Goal: Navigation & Orientation: Find specific page/section

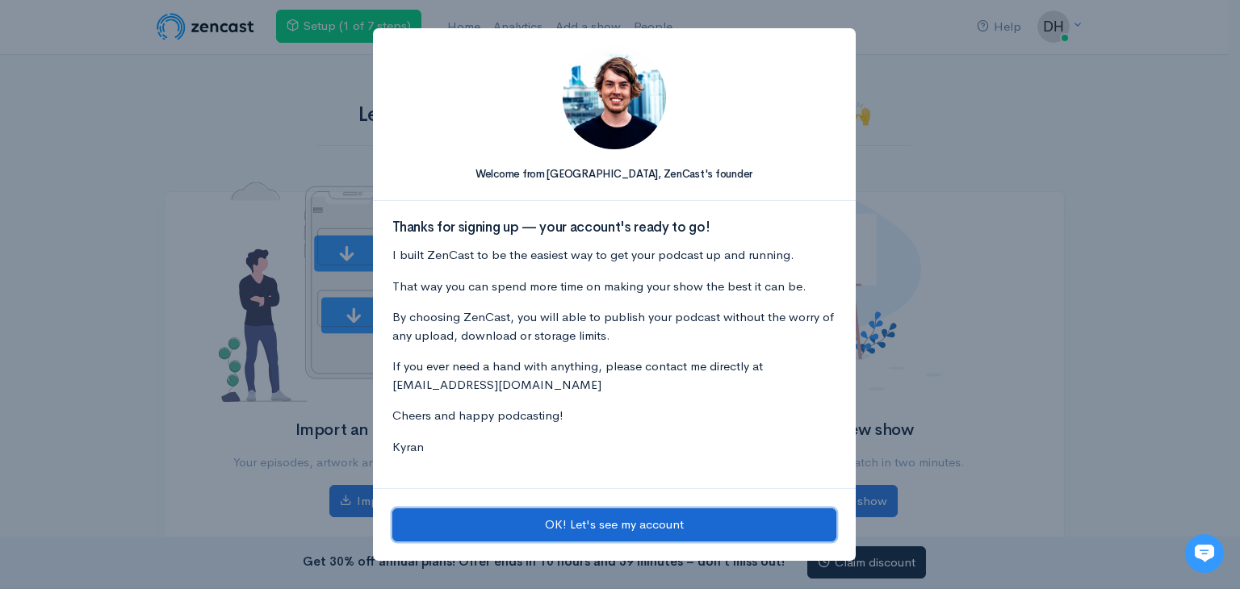
click at [689, 526] on button "OK! Let's see my account" at bounding box center [614, 525] width 444 height 33
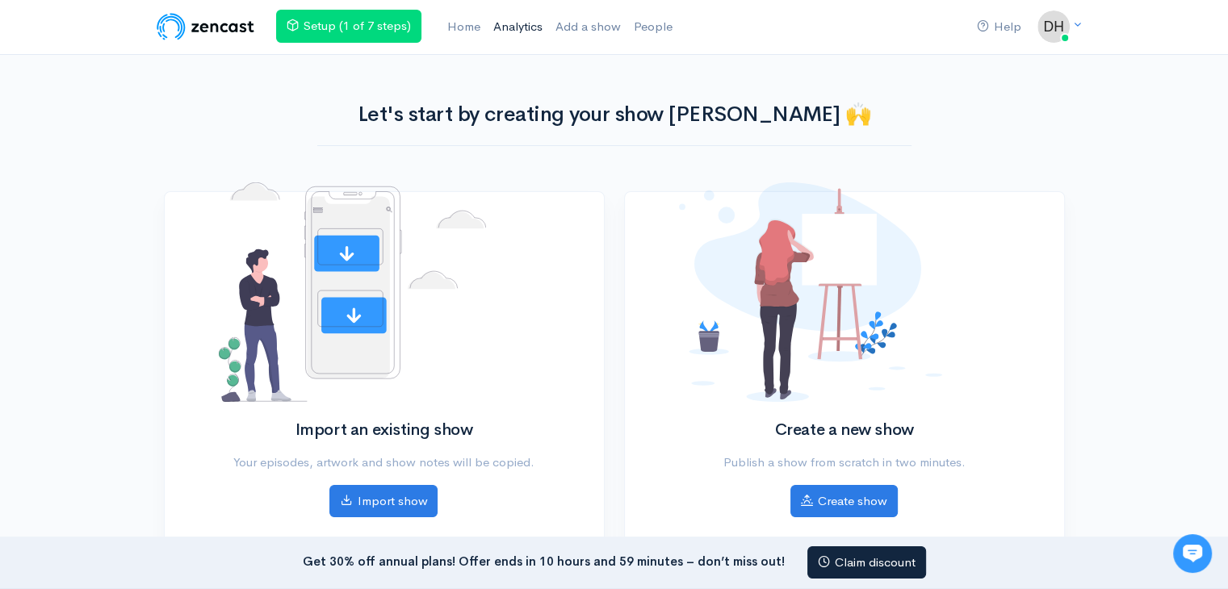
click at [509, 28] on link "Analytics" at bounding box center [518, 27] width 62 height 35
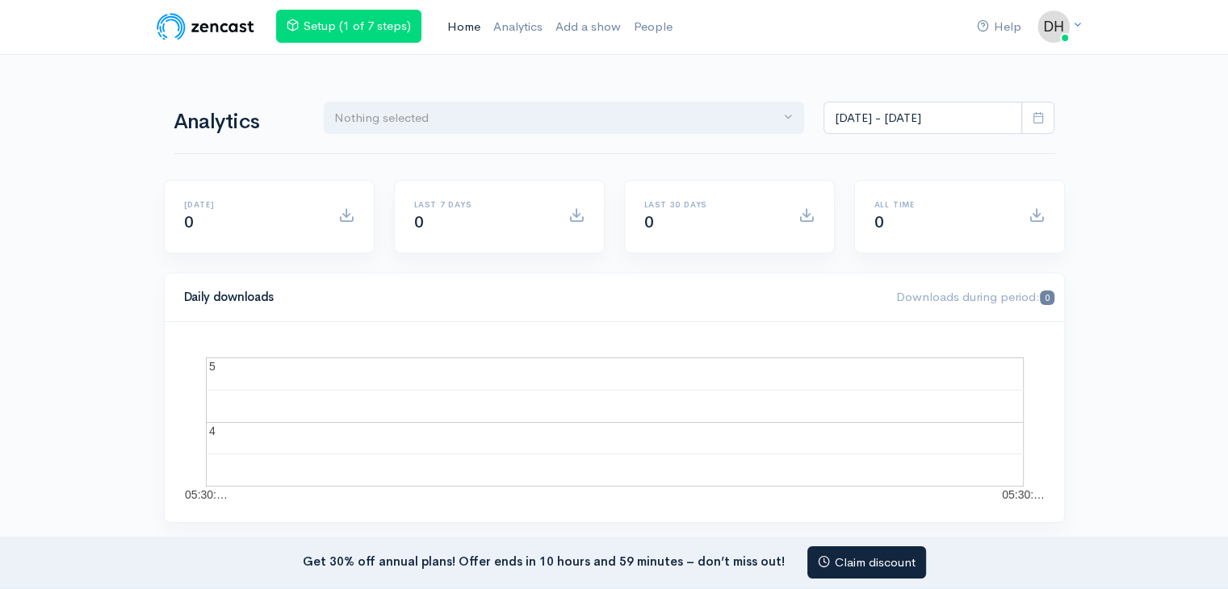
click at [467, 24] on link "Home" at bounding box center [464, 27] width 46 height 35
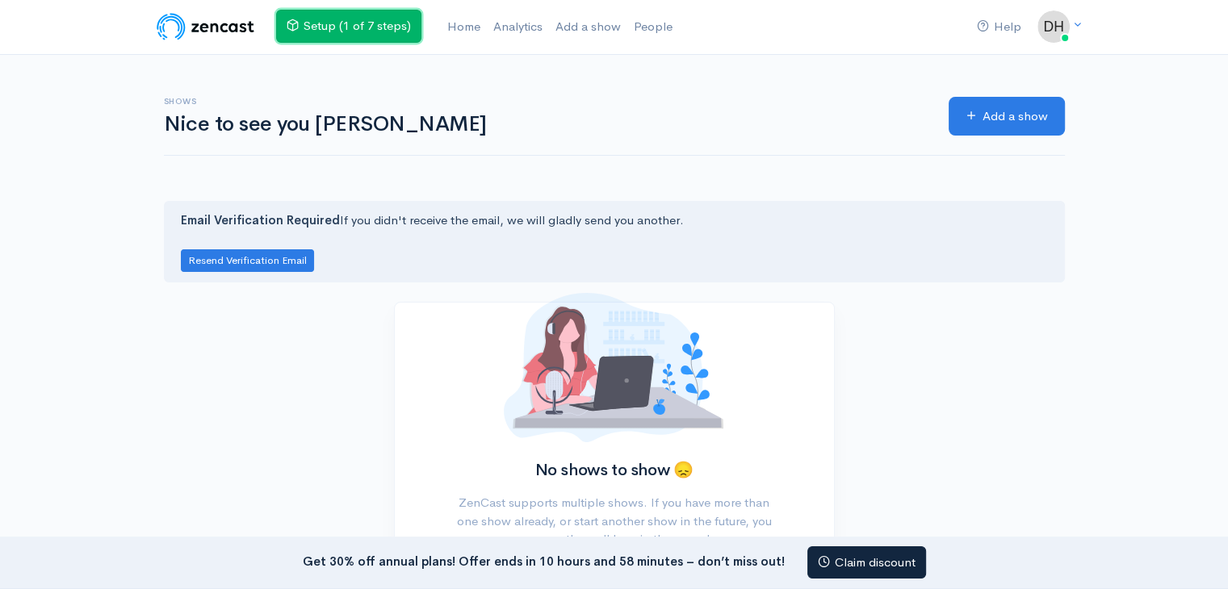
click at [314, 27] on link "Setup (1 of 7 steps)" at bounding box center [348, 26] width 145 height 33
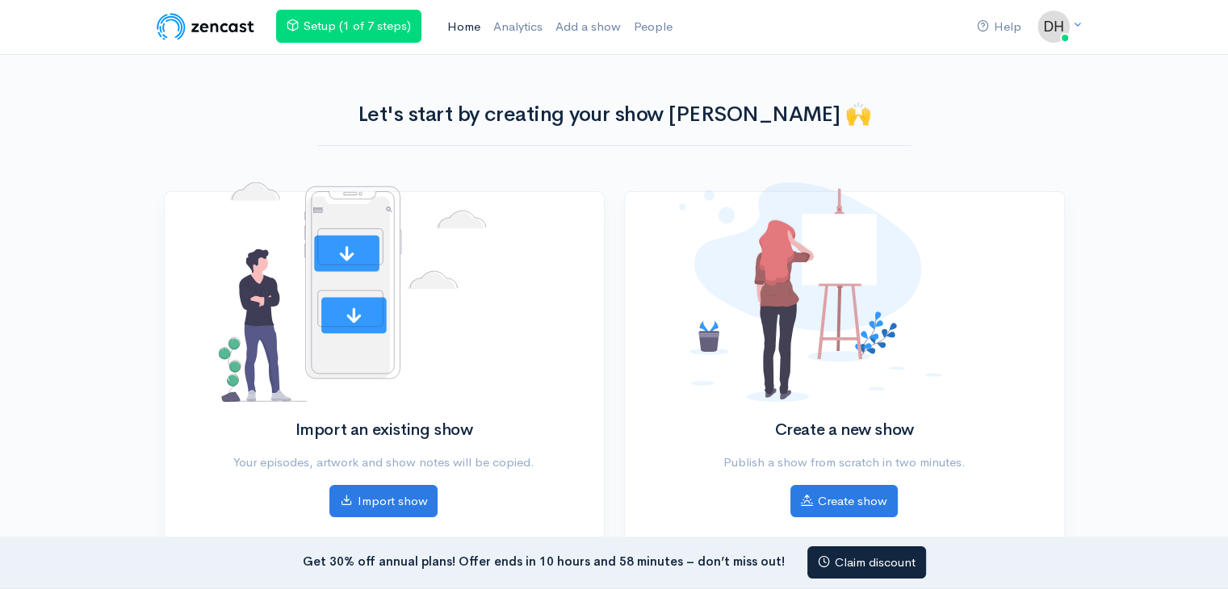
click at [467, 22] on link "Home" at bounding box center [464, 27] width 46 height 35
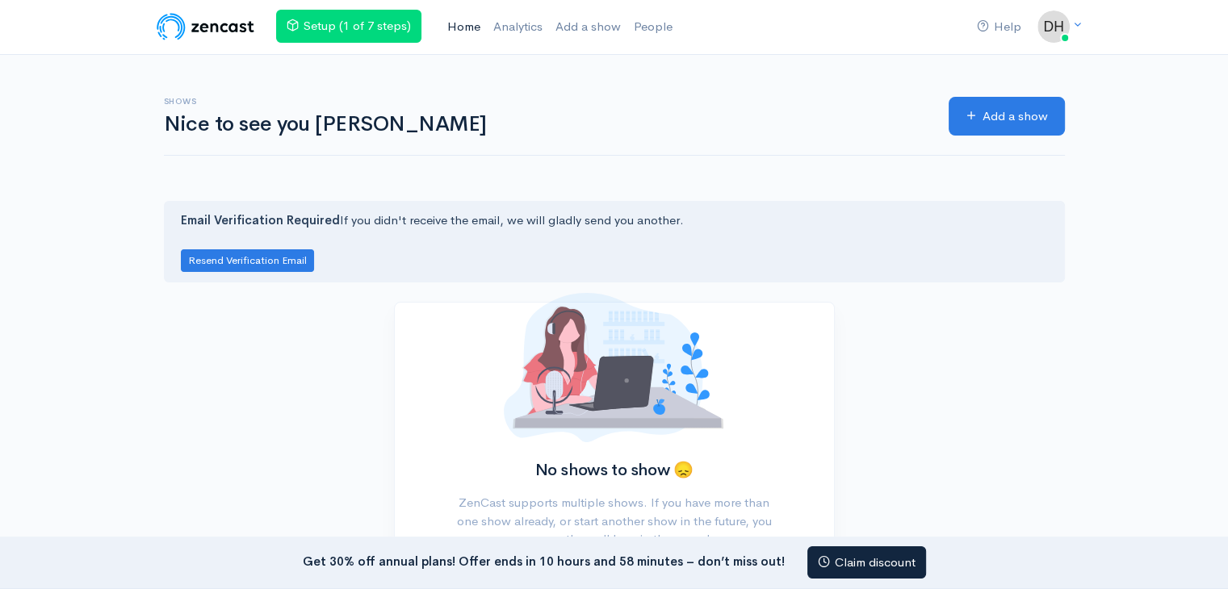
click at [463, 21] on link "Home" at bounding box center [464, 27] width 46 height 35
click at [182, 23] on img at bounding box center [205, 26] width 103 height 32
click at [455, 25] on link "Home" at bounding box center [464, 27] width 46 height 35
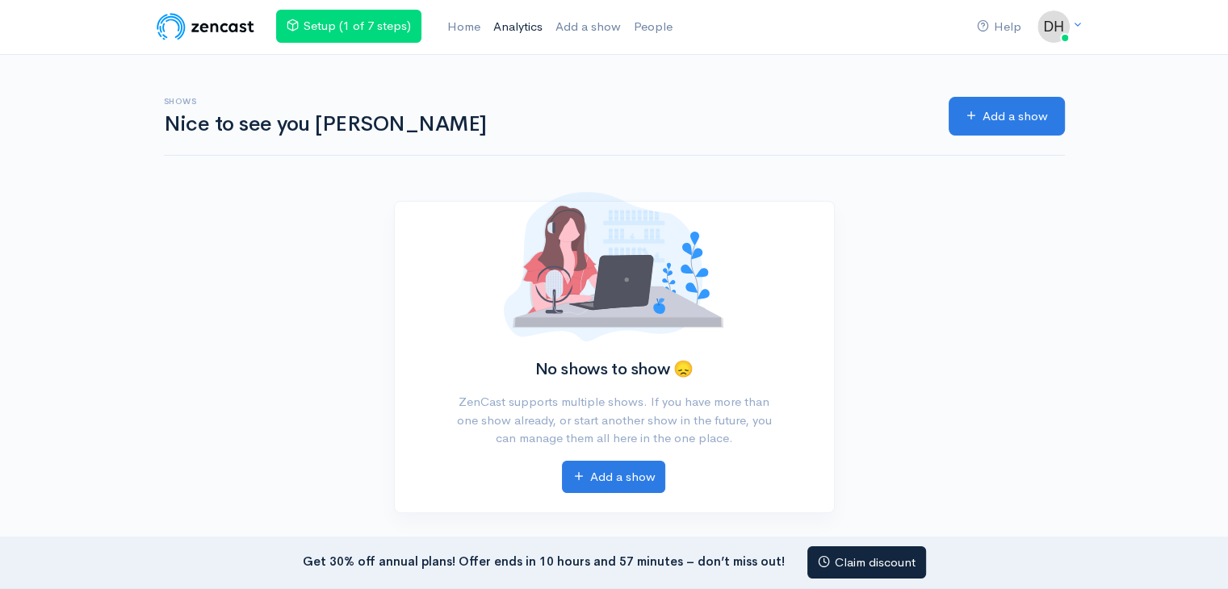
click at [520, 28] on link "Analytics" at bounding box center [518, 27] width 62 height 35
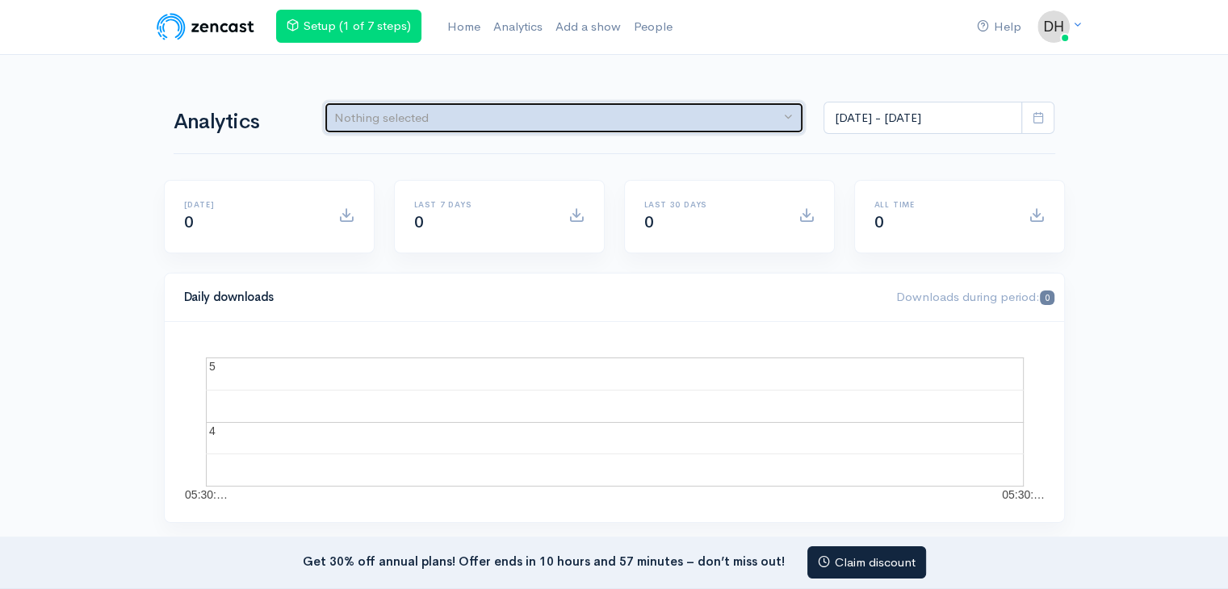
click at [459, 109] on div "Nothing selected" at bounding box center [557, 118] width 446 height 19
click at [445, 125] on div "Nothing selected" at bounding box center [557, 118] width 446 height 19
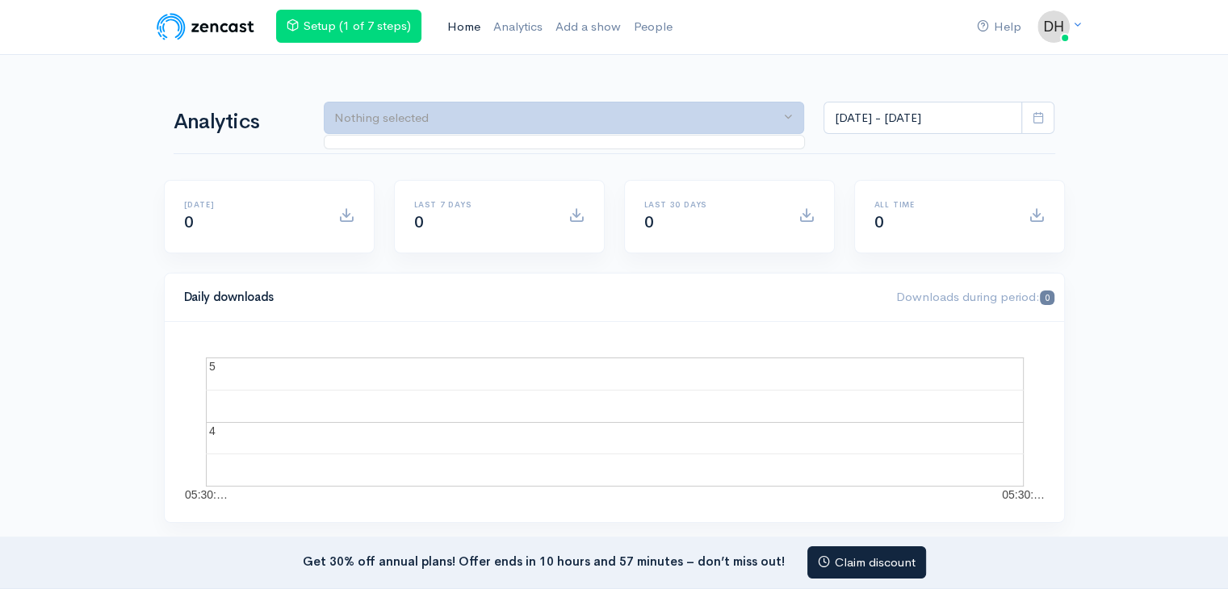
click at [459, 24] on link "Home" at bounding box center [464, 27] width 46 height 35
